Goal: Book appointment/travel/reservation

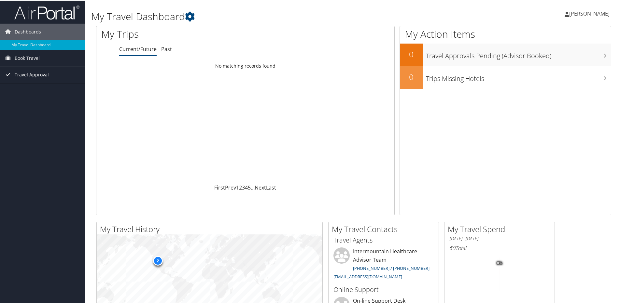
click at [25, 77] on span "Travel Approval" at bounding box center [32, 74] width 34 height 16
click at [25, 85] on link "Pending Trip Approvals" at bounding box center [42, 87] width 85 height 10
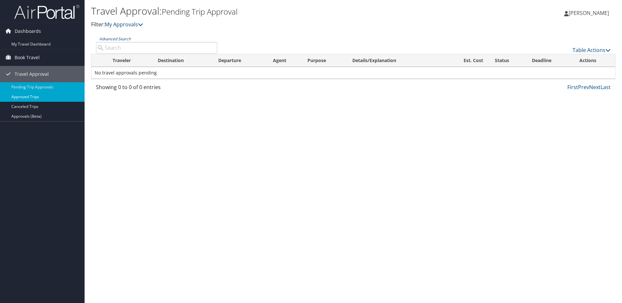
click at [31, 94] on link "Approved Trips" at bounding box center [42, 97] width 85 height 10
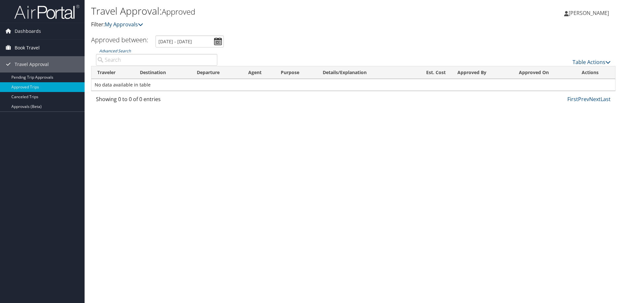
click at [33, 45] on span "Book Travel" at bounding box center [27, 48] width 25 height 16
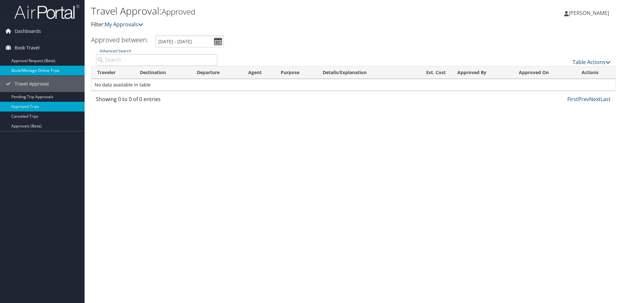
click at [41, 70] on link "Book/Manage Online Trips" at bounding box center [42, 71] width 85 height 10
click at [32, 31] on span "Dashboards" at bounding box center [28, 31] width 26 height 16
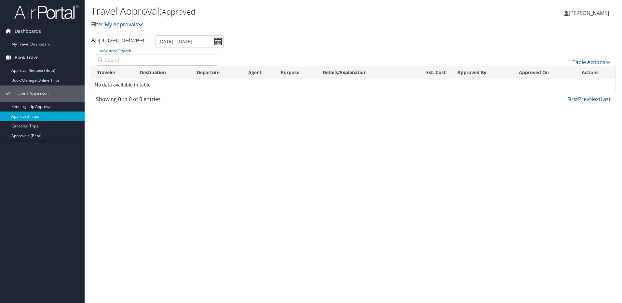
click at [26, 54] on span "Book Travel" at bounding box center [27, 57] width 25 height 16
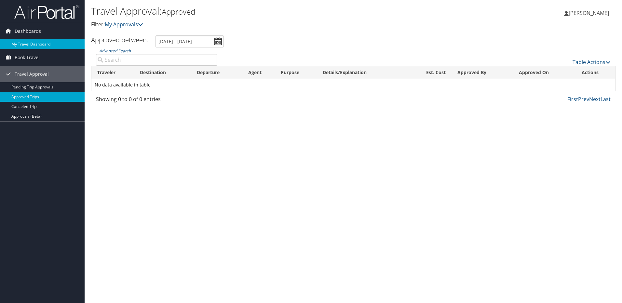
click at [25, 40] on link "My Travel Dashboard" at bounding box center [42, 44] width 85 height 10
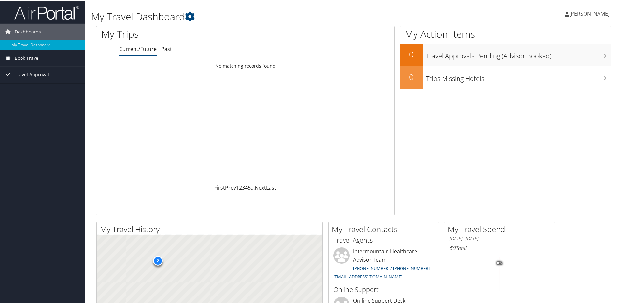
click at [20, 58] on span "Book Travel" at bounding box center [27, 57] width 25 height 16
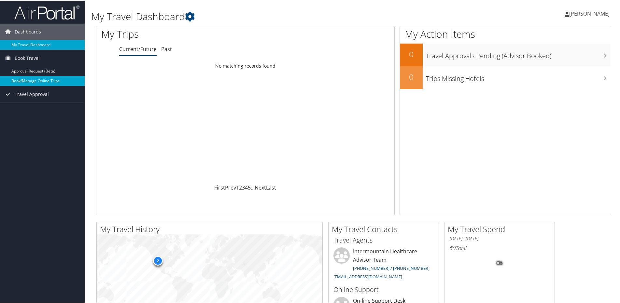
click at [19, 83] on link "Book/Manage Online Trips" at bounding box center [42, 80] width 85 height 10
click at [21, 79] on link "Book/Manage Online Trips" at bounding box center [42, 80] width 85 height 10
click at [23, 58] on span "Book Travel" at bounding box center [27, 57] width 25 height 16
click at [23, 80] on link "Book/Manage Online Trips" at bounding box center [42, 80] width 85 height 10
click at [31, 56] on span "Book Travel" at bounding box center [27, 57] width 25 height 16
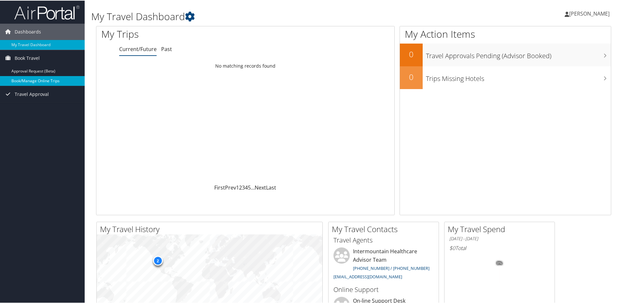
click at [34, 84] on link "Book/Manage Online Trips" at bounding box center [42, 80] width 85 height 10
click at [25, 84] on link "Book/Manage Online Trips" at bounding box center [42, 80] width 85 height 10
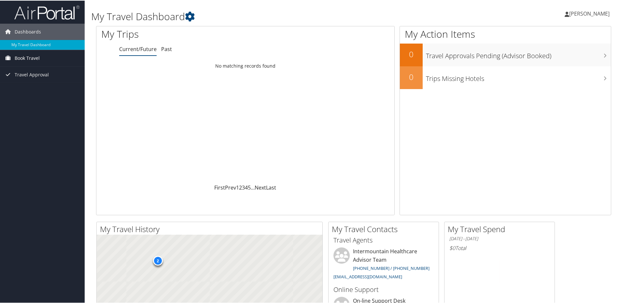
click at [19, 54] on span "Book Travel" at bounding box center [27, 57] width 25 height 16
click at [29, 71] on link "Approval Request (Beta)" at bounding box center [42, 71] width 85 height 10
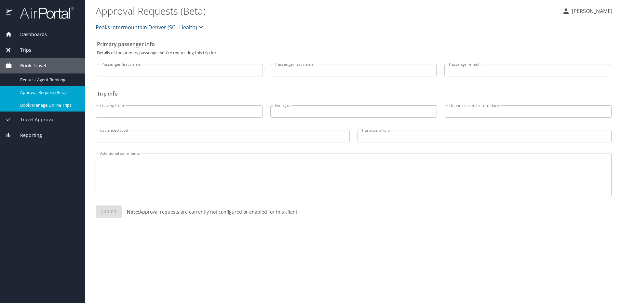
click at [48, 107] on span "Book/Manage Online Trips" at bounding box center [48, 105] width 57 height 6
